Goal: Navigation & Orientation: Go to known website

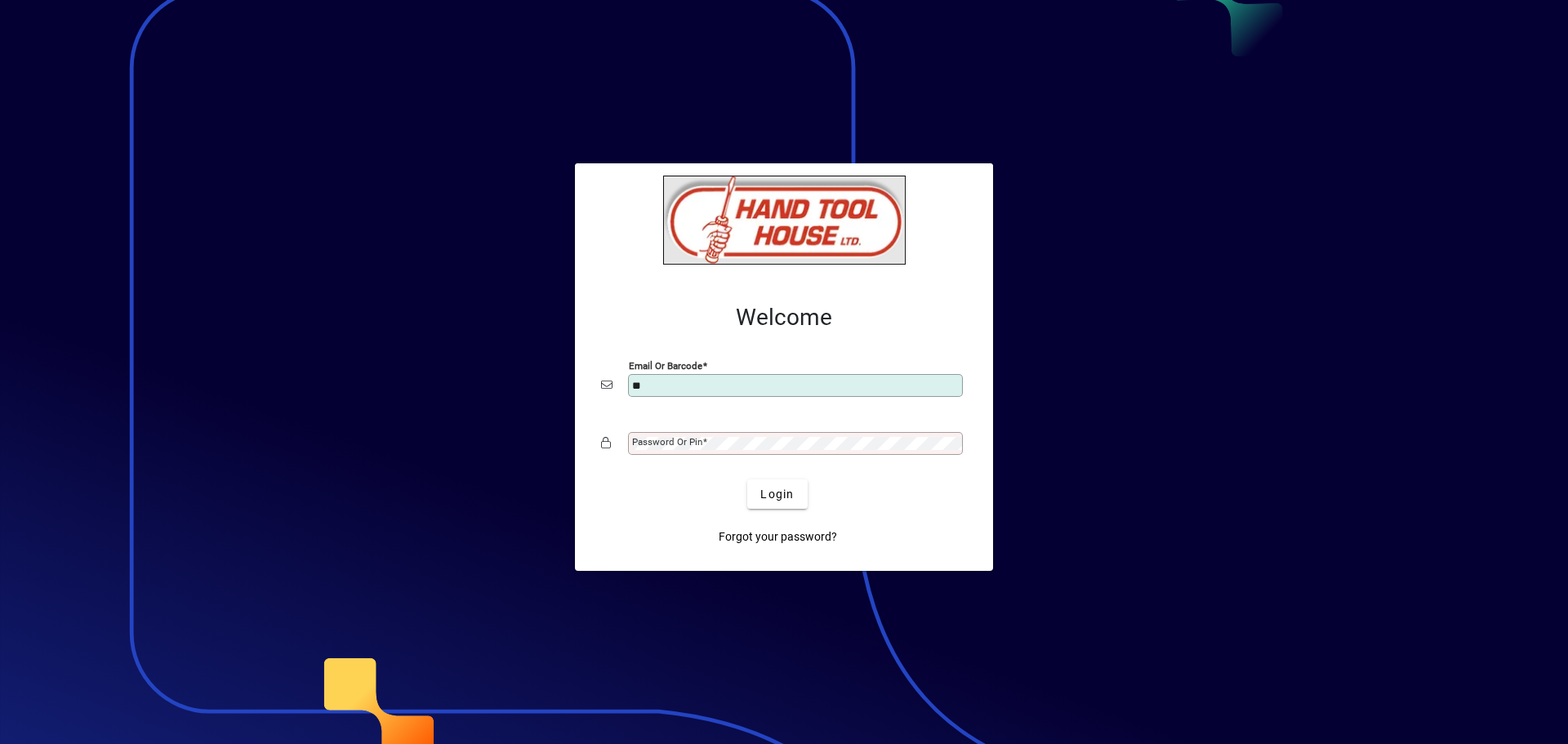
type input "*"
click at [1278, 232] on div at bounding box center [784, 372] width 1568 height 744
type input "**********"
click at [785, 486] on span "Login" at bounding box center [777, 493] width 33 height 17
